Goal: Entertainment & Leisure: Browse casually

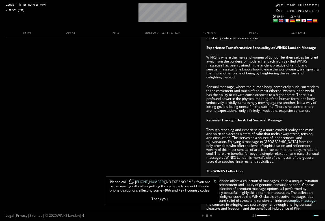
click at [215, 181] on link "X" at bounding box center [215, 180] width 2 height 3
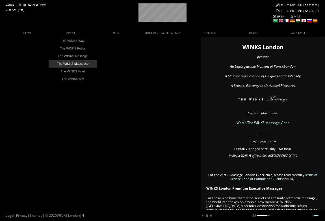
click at [72, 63] on link "The WINKS Masseuse" at bounding box center [73, 64] width 48 height 8
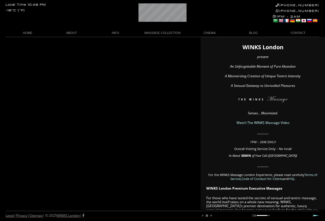
scroll to position [0, 4]
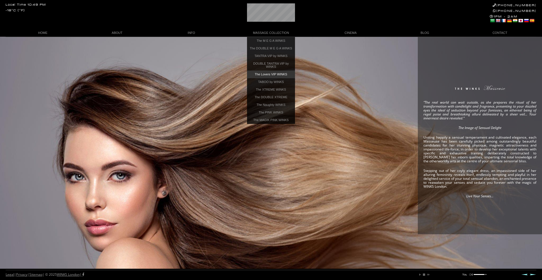
click at [274, 78] on link "The Lovers VIP WINKS" at bounding box center [271, 75] width 48 height 8
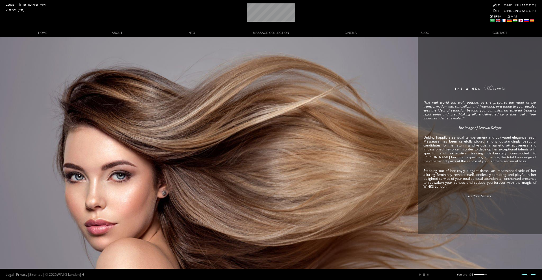
scroll to position [0, 11]
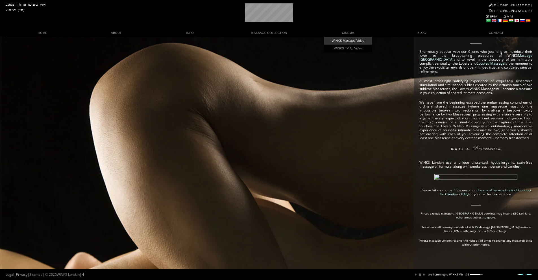
click at [347, 39] on link "WINKS Massage Video" at bounding box center [348, 41] width 48 height 8
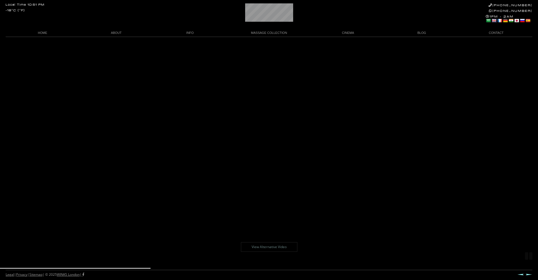
click at [197, 272] on div "Legal | Privacy | Sitemap | © 2025 WINKS London | Prev Next" at bounding box center [269, 275] width 527 height 10
click at [199, 270] on div "Legal | Privacy | Sitemap | © 2025 WINKS London | Prev Next" at bounding box center [269, 275] width 527 height 10
drag, startPoint x: 160, startPoint y: 269, endPoint x: 178, endPoint y: 270, distance: 17.8
click at [178, 270] on body "Local Time 10:51 PM -18°C (°F) +44 (0)20 7118 7118 +44 788 959 8888 1PM - 2AM S…" at bounding box center [269, 159] width 538 height 244
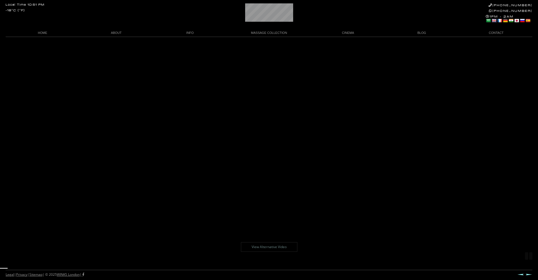
click at [273, 246] on link "View Alternative Video" at bounding box center [269, 247] width 57 height 10
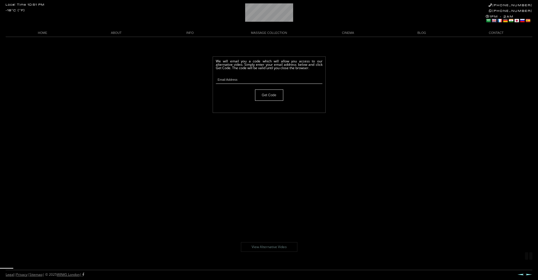
click at [273, 246] on link "View Alternative Video" at bounding box center [269, 247] width 57 height 10
click at [281, 200] on body "Local Time 10:51 PM -18°C (°F) +44 (0)20 7118 7118 +44 788 959 8888 1PM - 2AM S…" at bounding box center [269, 159] width 538 height 244
click at [274, 246] on link "View Alternative Video" at bounding box center [269, 247] width 57 height 10
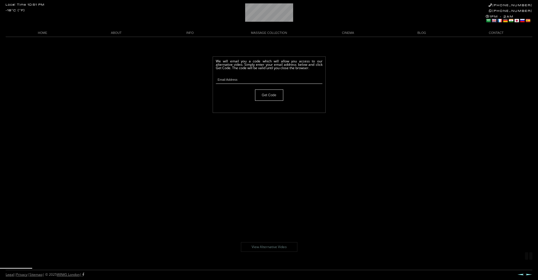
click at [274, 246] on link "View Alternative Video" at bounding box center [269, 247] width 57 height 10
click at [262, 245] on link "View Alternative Video" at bounding box center [269, 247] width 57 height 10
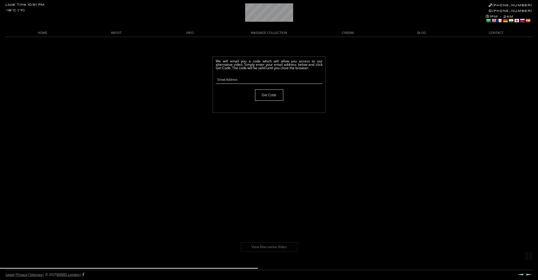
click at [271, 248] on link "View Alternative Video" at bounding box center [269, 247] width 57 height 10
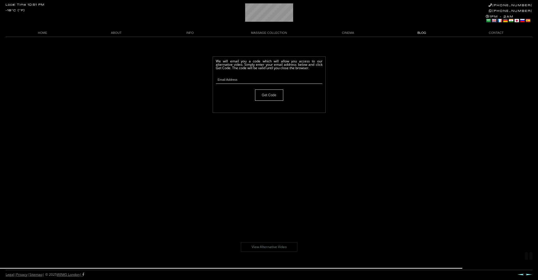
click at [427, 34] on link "BLOG" at bounding box center [422, 33] width 74 height 8
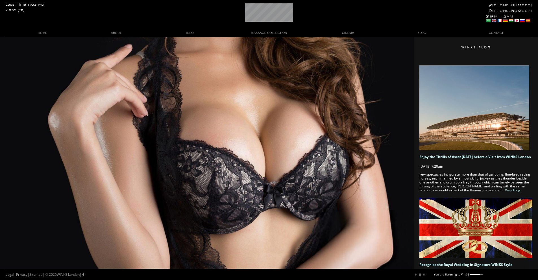
scroll to position [29, 0]
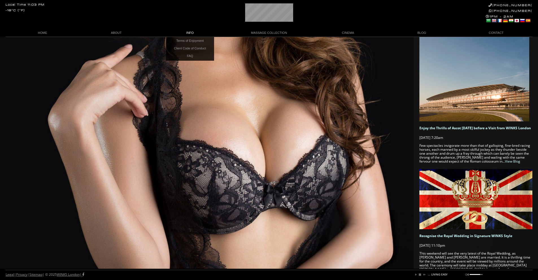
click at [190, 35] on link "INFO" at bounding box center [190, 33] width 74 height 8
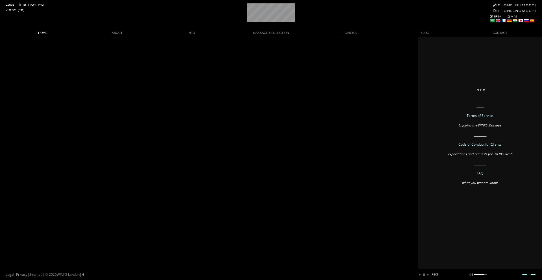
click at [47, 36] on link "HOME" at bounding box center [43, 33] width 74 height 8
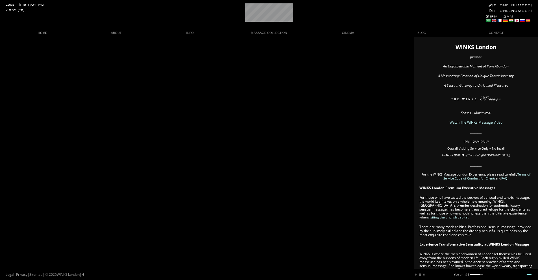
click at [42, 33] on link "HOME" at bounding box center [43, 33] width 74 height 8
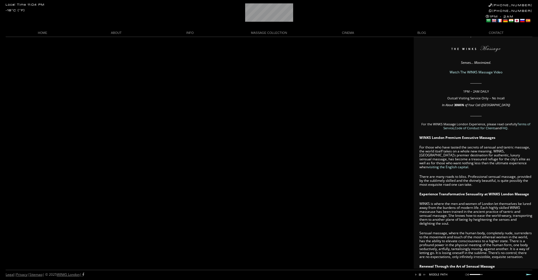
scroll to position [0, 91]
